Goal: Browse casually: Explore the website without a specific task or goal

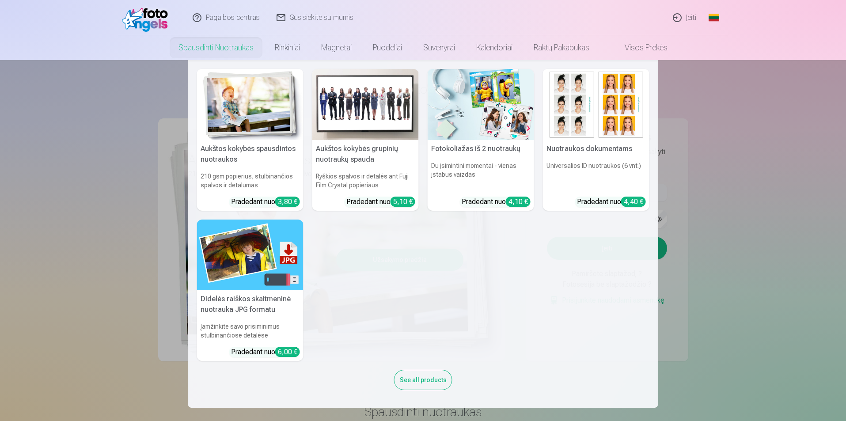
click at [353, 159] on h5 "Aukštos kokybės grupinių nuotraukų spauda" at bounding box center [365, 154] width 106 height 28
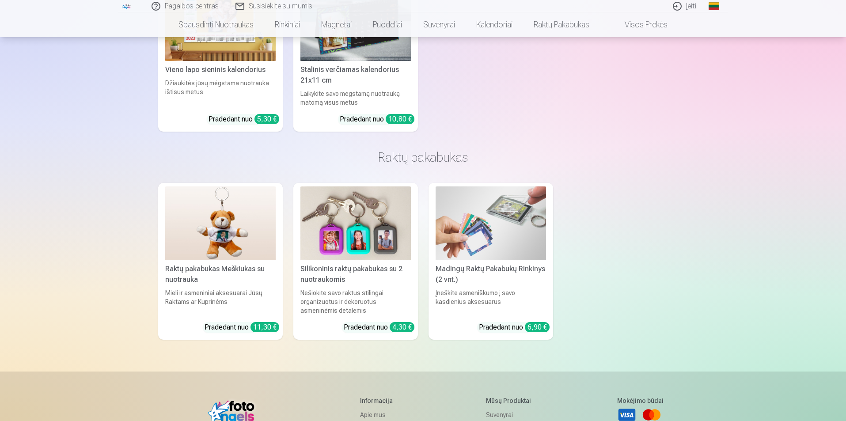
scroll to position [2670, 0]
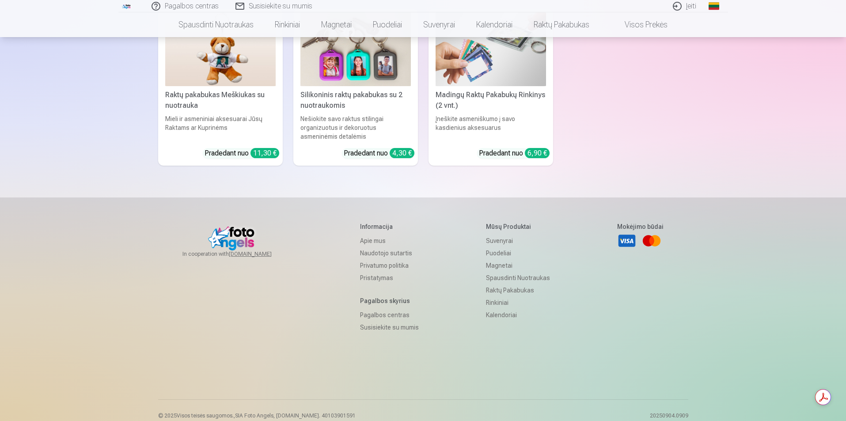
click at [538, 272] on link "Spausdinti nuotraukas" at bounding box center [518, 278] width 64 height 12
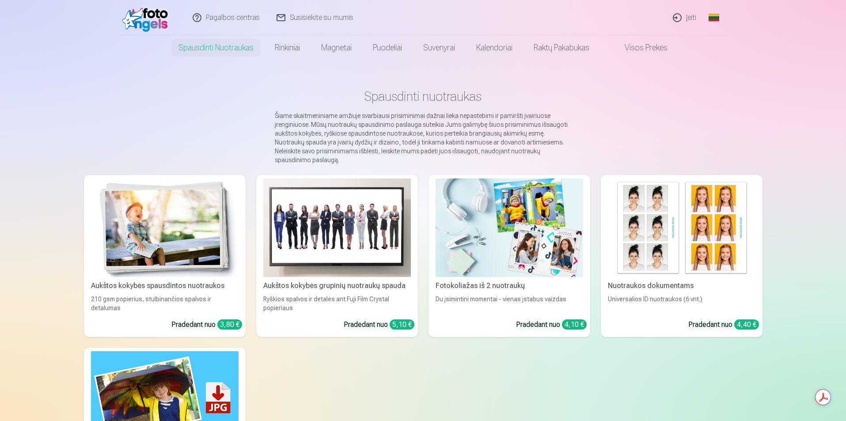
click at [202, 280] on div "Aukštos kokybės spausdintos nuotraukos" at bounding box center [164, 285] width 155 height 11
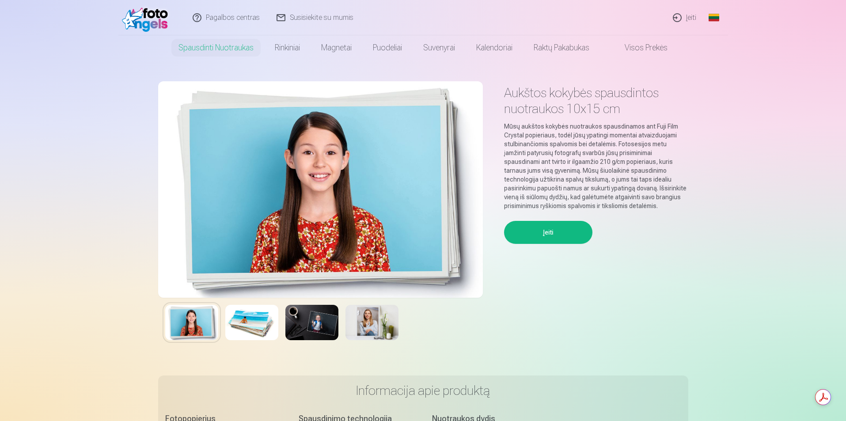
click at [562, 233] on button "Įeiti" at bounding box center [548, 232] width 88 height 23
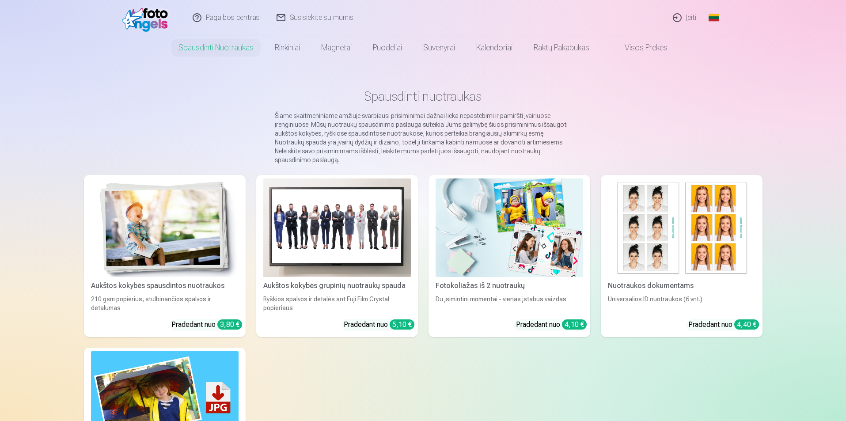
click at [643, 46] on link "Visos prekės" at bounding box center [639, 47] width 78 height 25
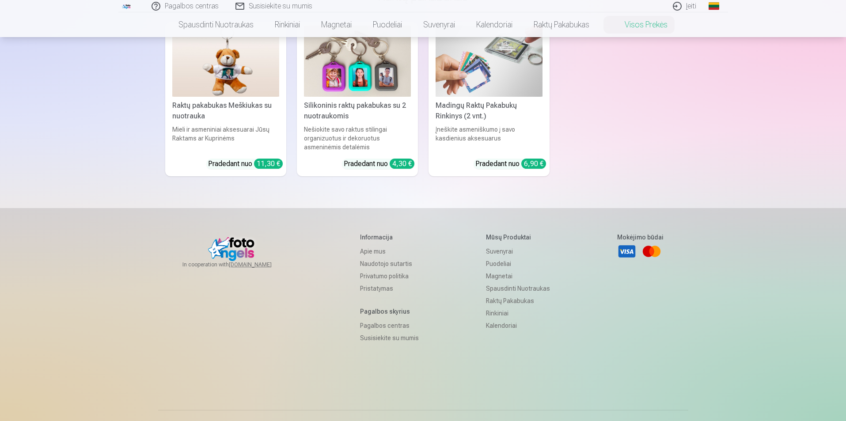
scroll to position [2278, 0]
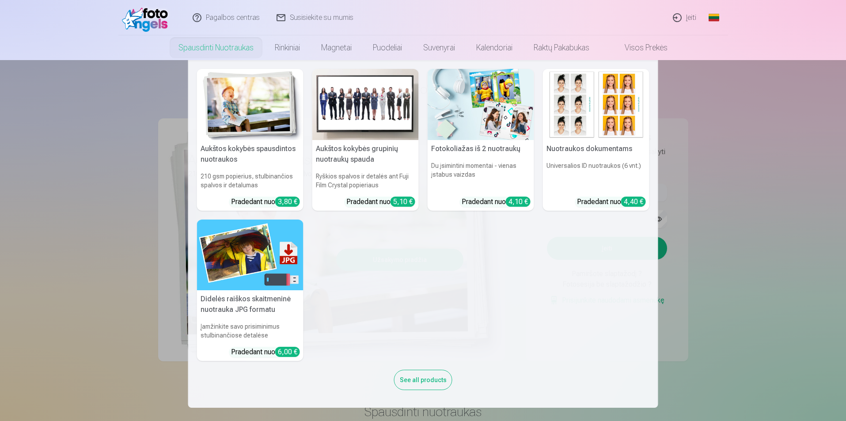
click at [227, 51] on link "Spausdinti nuotraukas" at bounding box center [216, 47] width 96 height 25
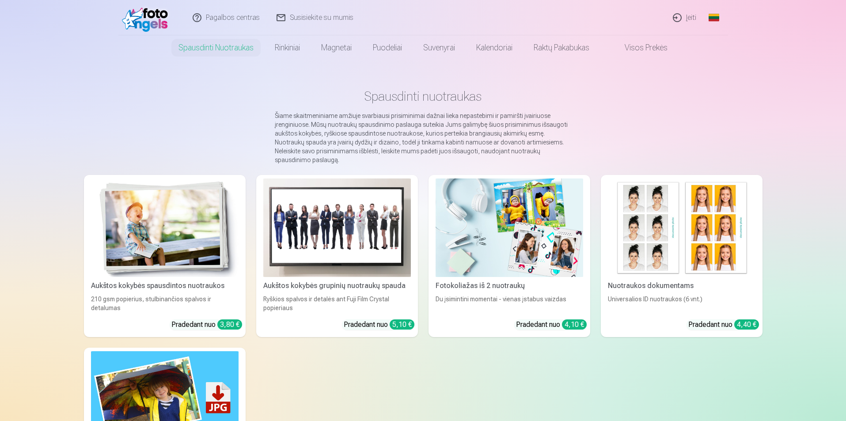
click at [175, 239] on img at bounding box center [165, 227] width 148 height 98
click at [357, 226] on img at bounding box center [337, 227] width 148 height 98
click at [330, 281] on link "Aukštos kokybės grupinių nuotraukų spauda Ryškios spalvos ir detalės ant Fuji F…" at bounding box center [337, 256] width 162 height 162
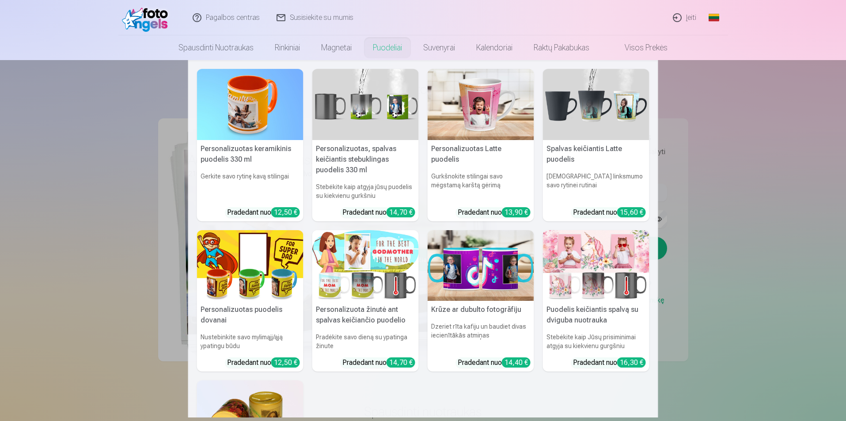
click at [387, 48] on link "Puodeliai" at bounding box center [387, 47] width 50 height 25
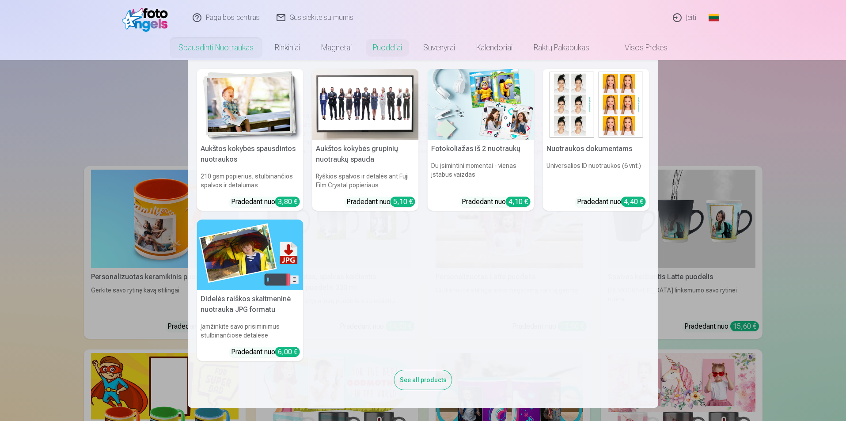
click at [239, 53] on link "Spausdinti nuotraukas" at bounding box center [216, 47] width 96 height 25
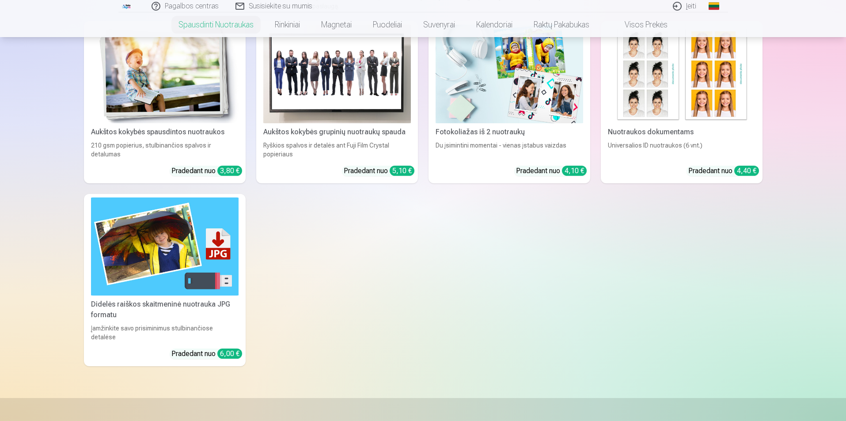
scroll to position [47, 0]
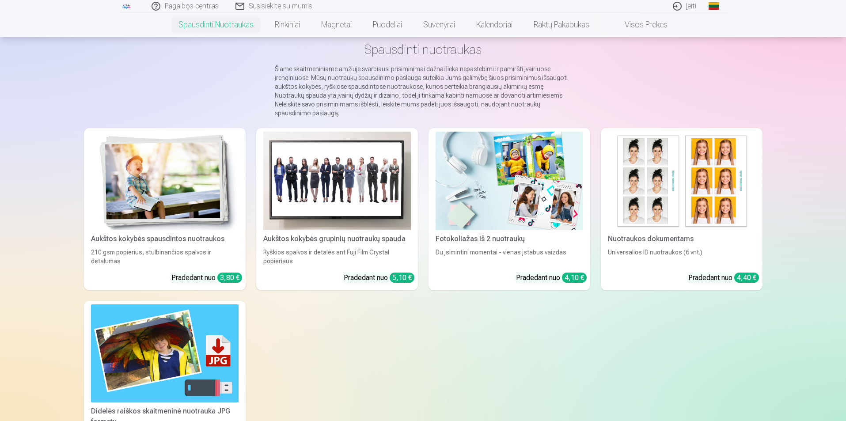
click at [339, 234] on div "Aukštos kokybės grupinių nuotraukų spauda" at bounding box center [337, 239] width 155 height 11
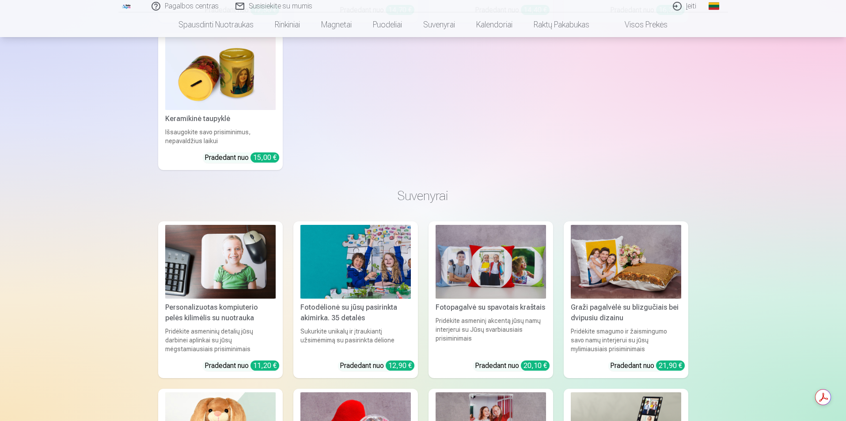
scroll to position [1723, 0]
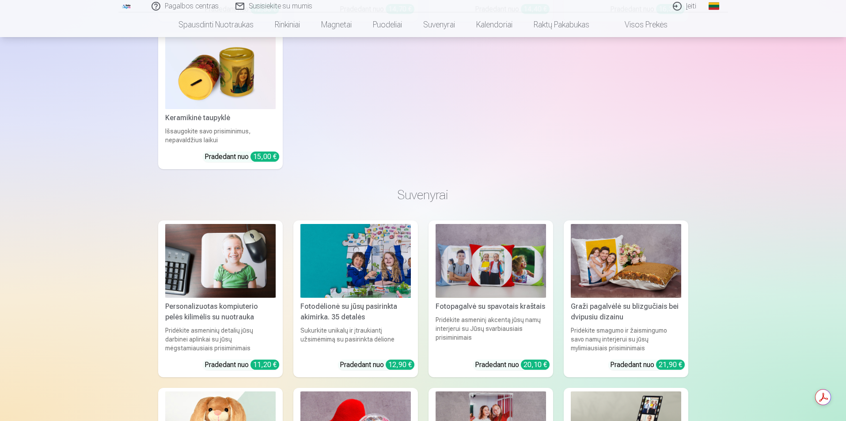
click at [356, 301] on div "Fotodėlionė su jūsų pasirinkta akimirka. 35 detalės" at bounding box center [355, 311] width 117 height 21
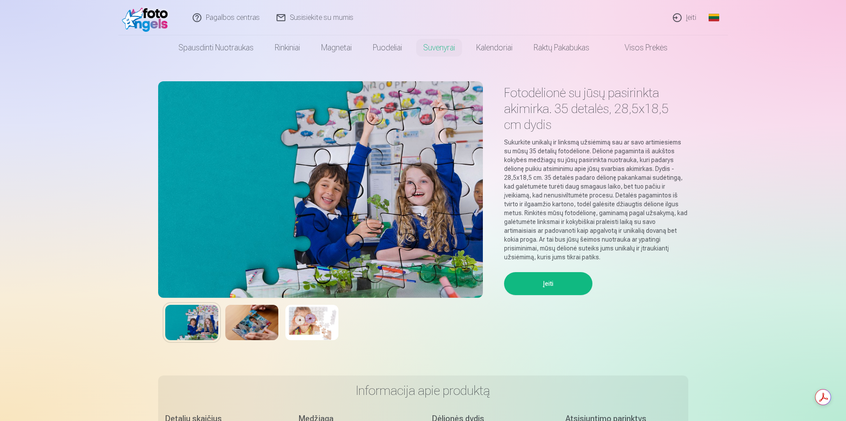
click at [259, 328] on img at bounding box center [251, 322] width 53 height 35
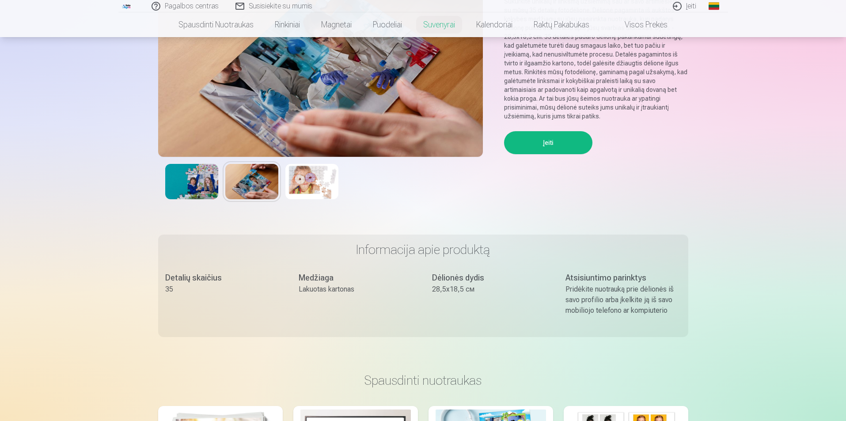
scroll to position [133, 0]
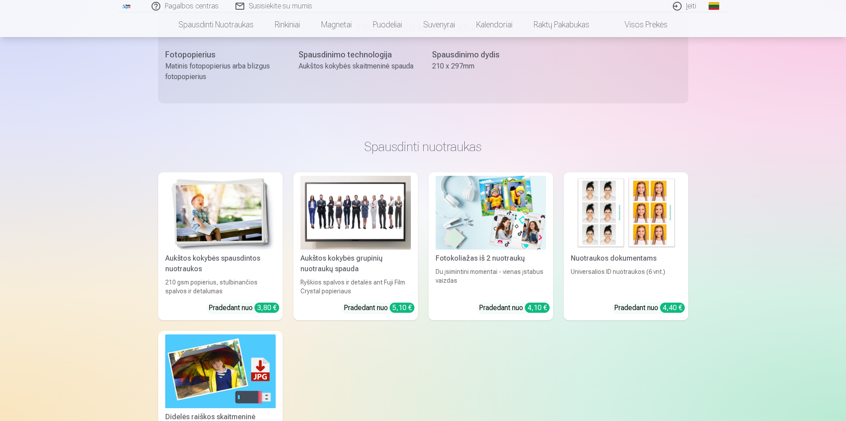
scroll to position [353, 0]
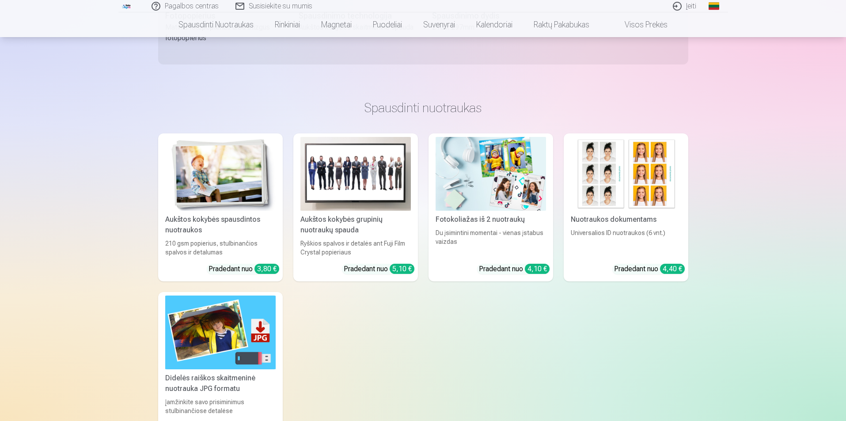
click at [607, 235] on div "Universalios ID nuotraukos (6 vnt.)" at bounding box center [625, 242] width 117 height 28
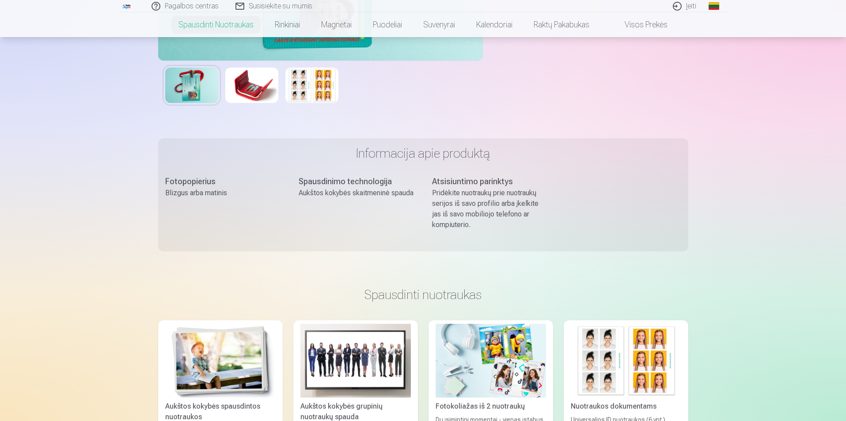
scroll to position [265, 0]
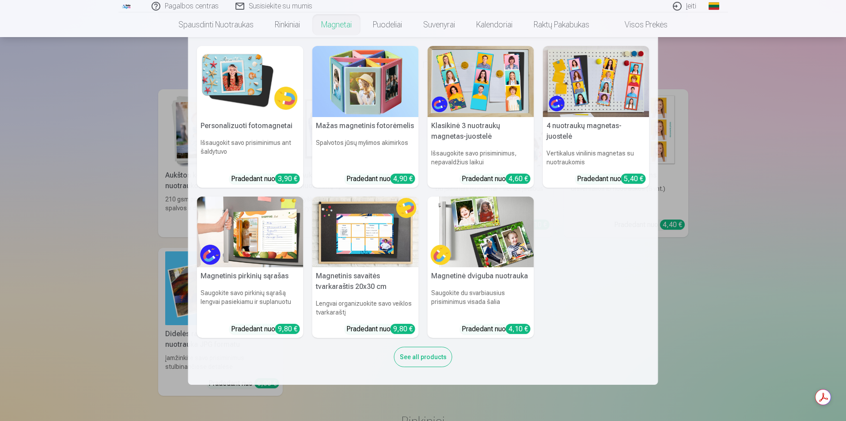
scroll to position [530, 0]
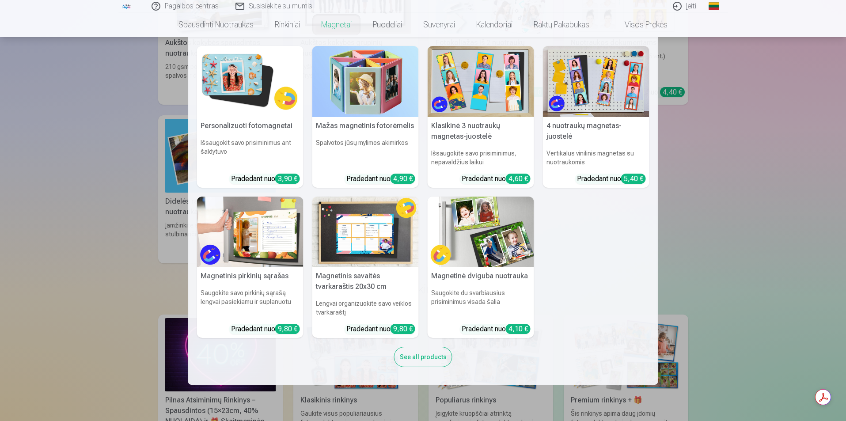
click at [743, 224] on nav "Personalizuoti fotomagnetai Išsaugokit savo prisiminimus ant šaldytuvo Pradedan…" at bounding box center [423, 211] width 846 height 348
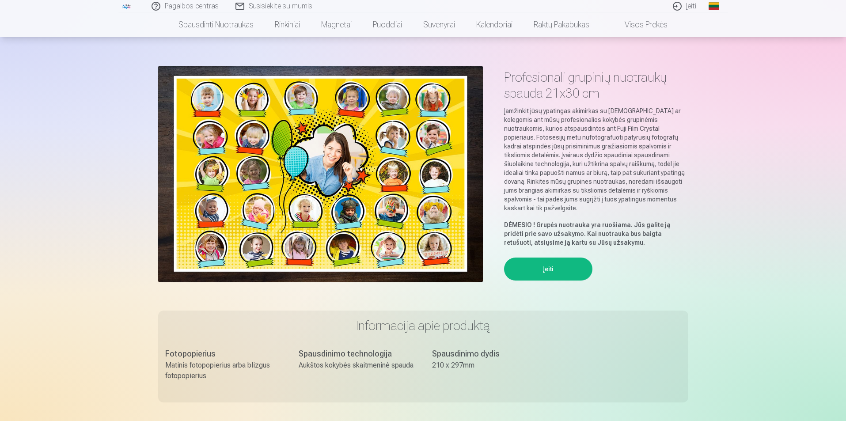
scroll to position [0, 0]
